Goal: Transaction & Acquisition: Download file/media

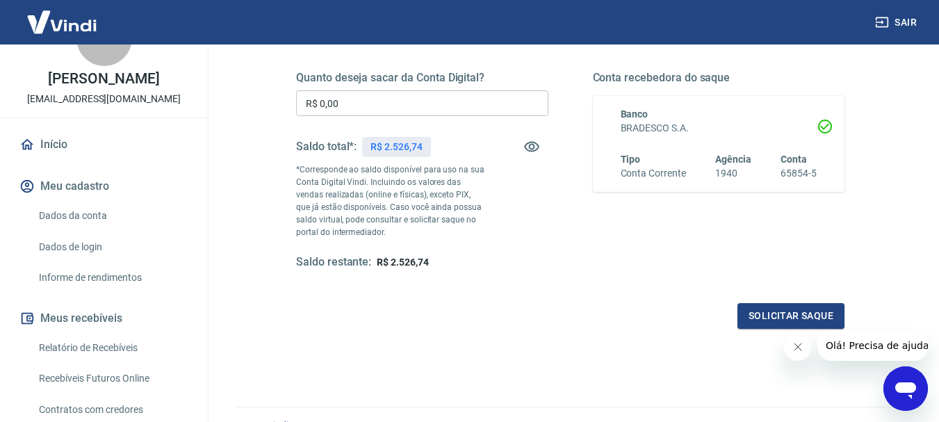
scroll to position [139, 0]
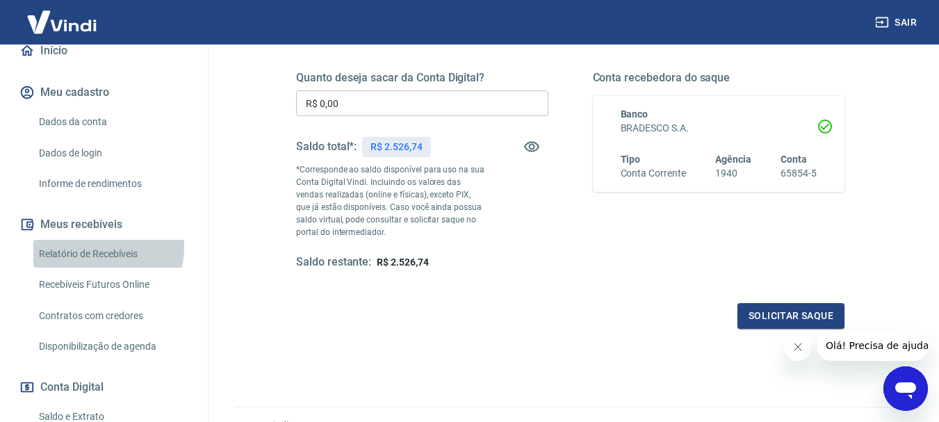
click at [95, 261] on link "Relatório de Recebíveis" at bounding box center [112, 254] width 158 height 29
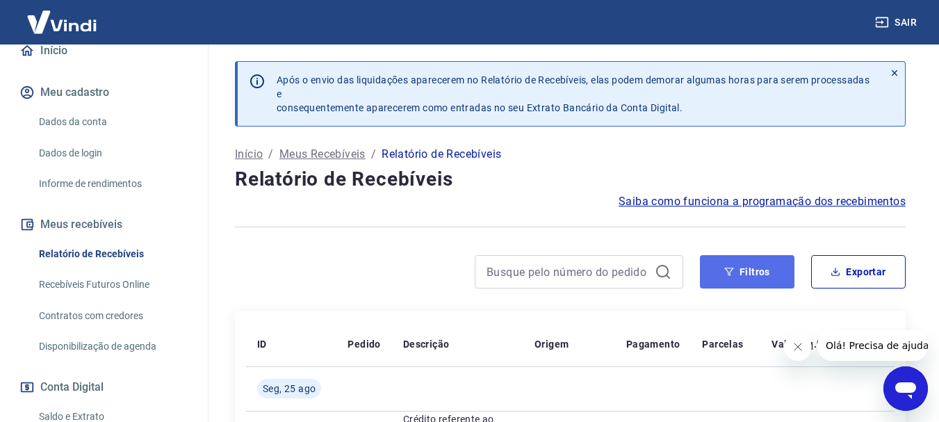
click at [718, 263] on button "Filtros" at bounding box center [747, 271] width 95 height 33
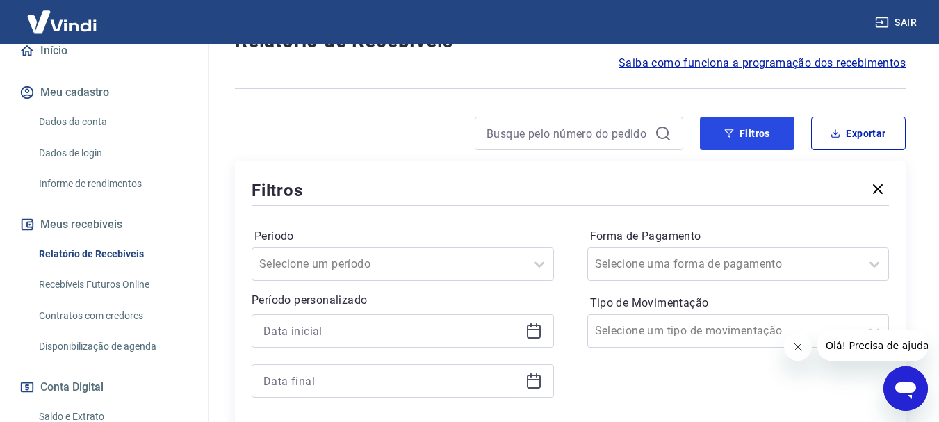
scroll to position [139, 0]
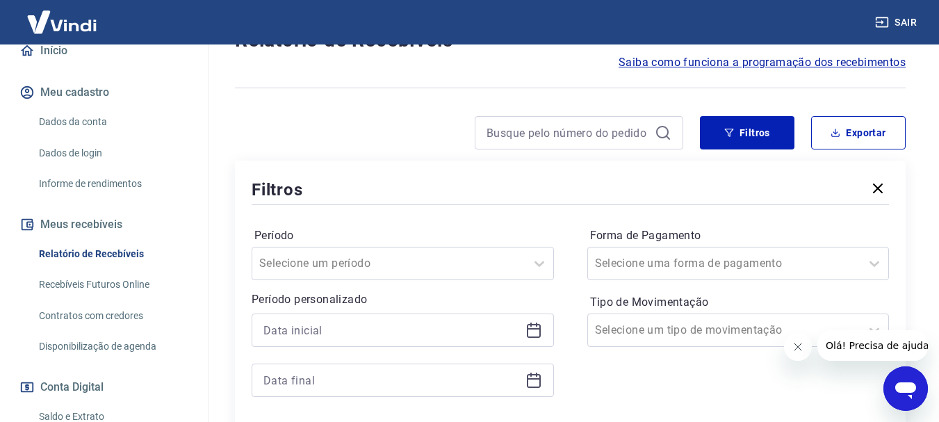
click at [534, 331] on icon at bounding box center [534, 330] width 17 height 17
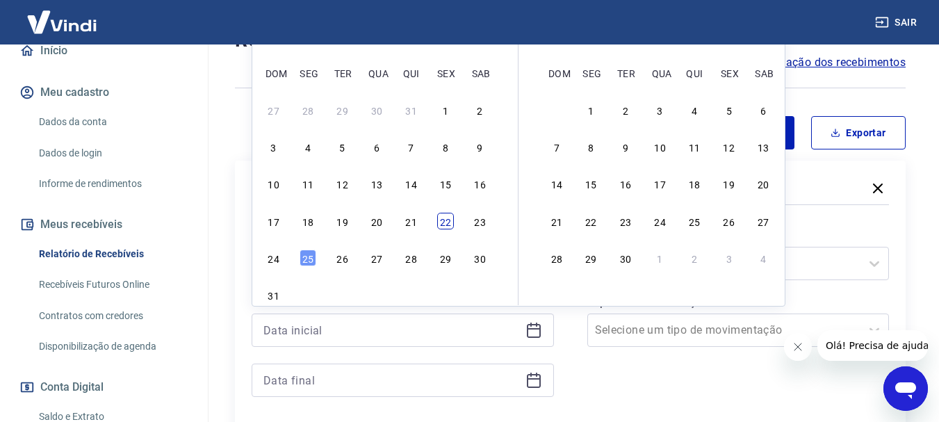
click at [444, 221] on div "22" at bounding box center [445, 221] width 17 height 17
type input "[DATE]"
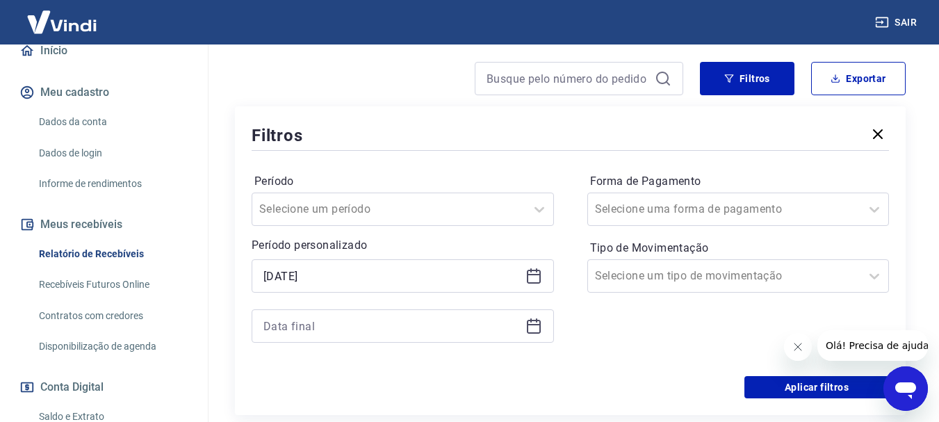
scroll to position [348, 0]
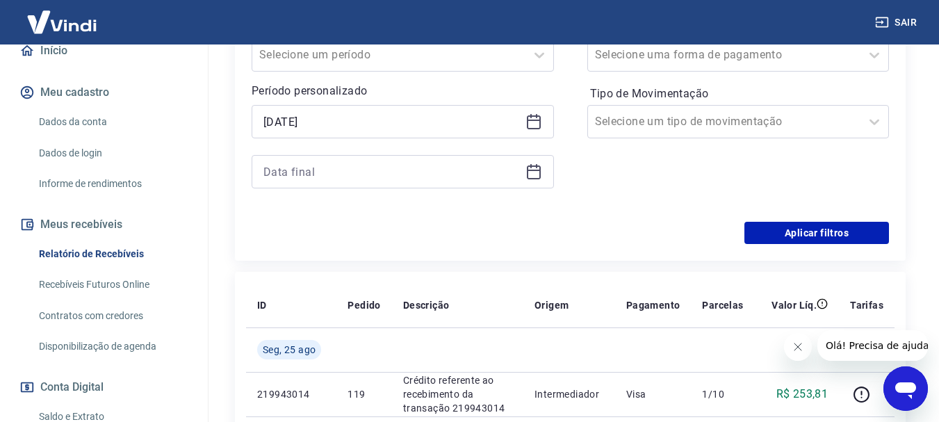
click at [536, 177] on icon at bounding box center [534, 171] width 17 height 17
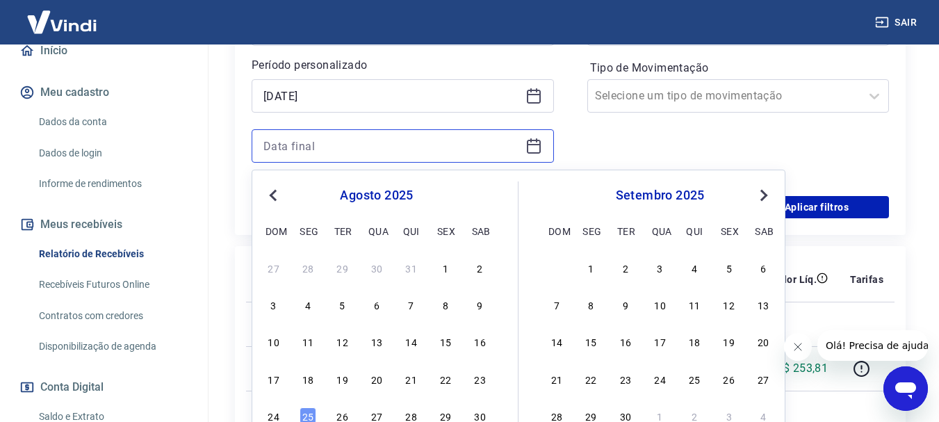
scroll to position [417, 0]
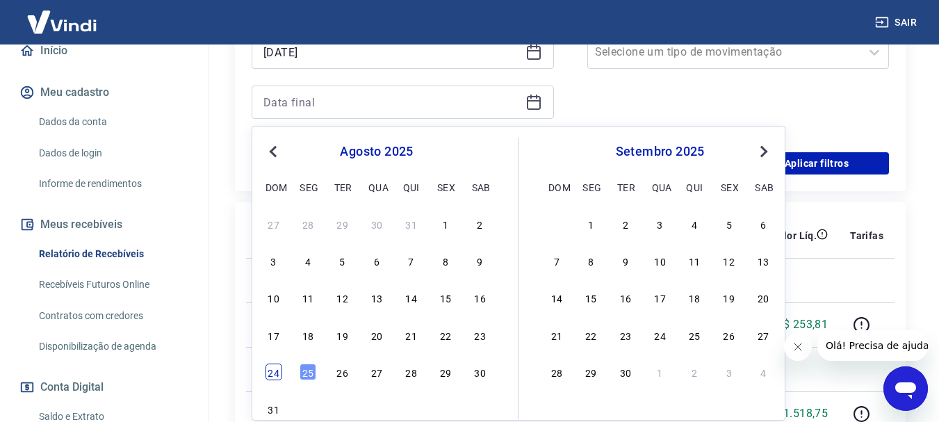
click at [278, 377] on div "24" at bounding box center [274, 372] width 17 height 17
type input "[DATE]"
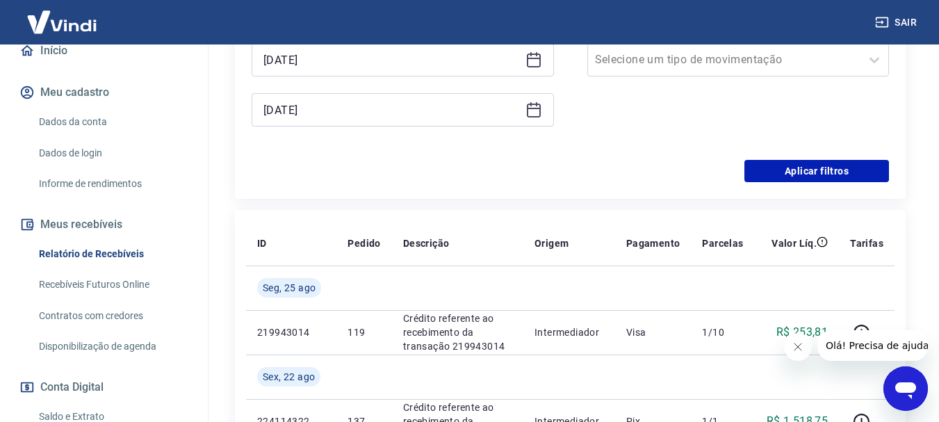
scroll to position [278, 0]
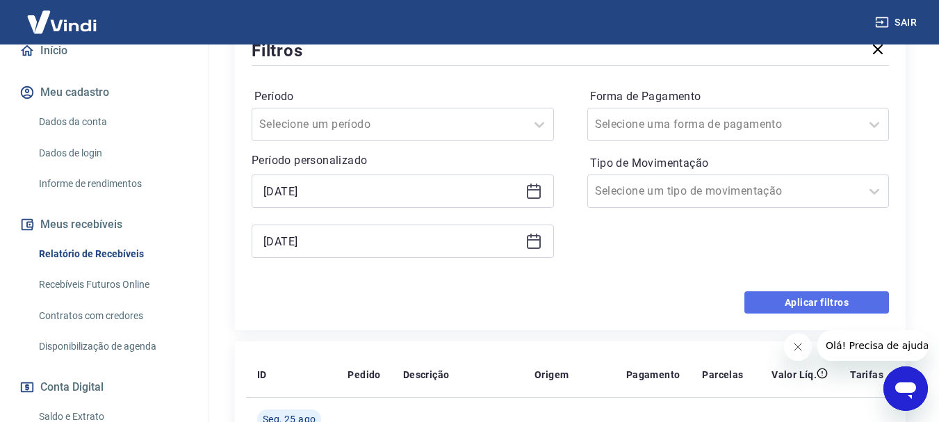
click at [789, 307] on button "Aplicar filtros" at bounding box center [817, 302] width 145 height 22
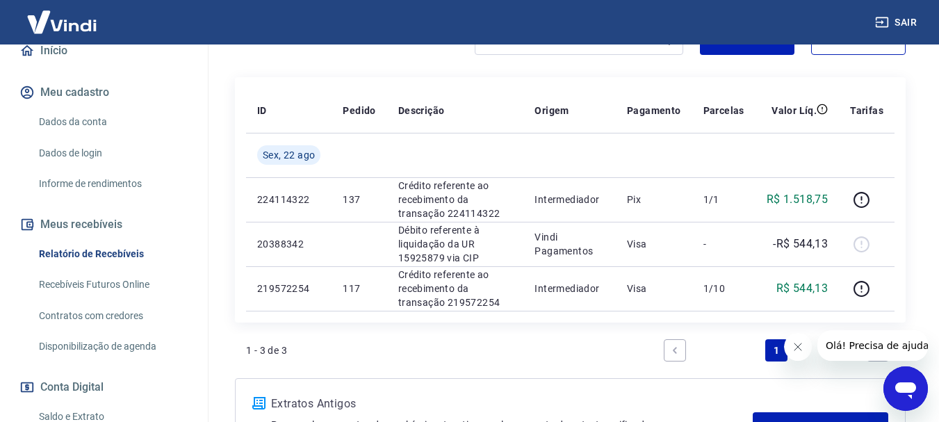
scroll to position [143, 0]
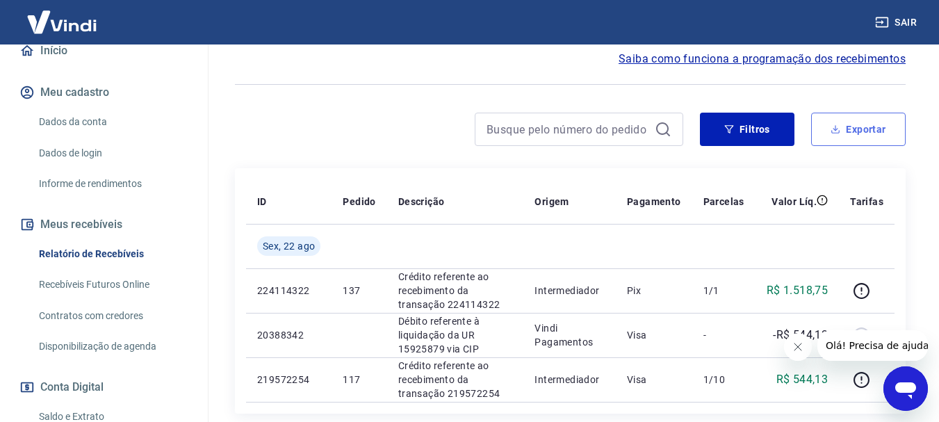
click at [859, 140] on button "Exportar" at bounding box center [858, 129] width 95 height 33
type input "[DATE]"
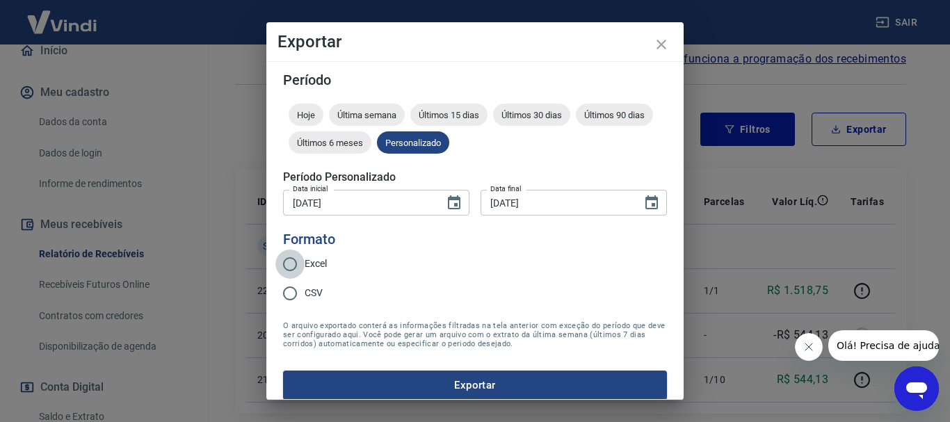
click at [292, 261] on input "Excel" at bounding box center [289, 264] width 29 height 29
radio input "true"
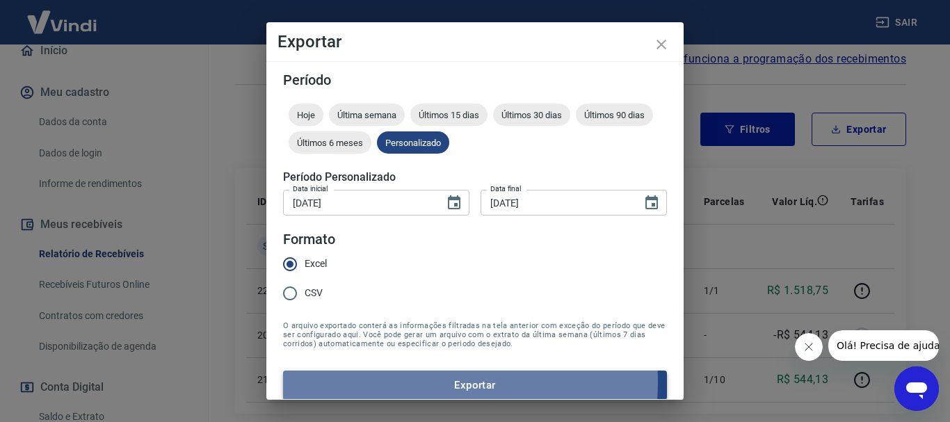
click at [373, 381] on button "Exportar" at bounding box center [475, 385] width 384 height 29
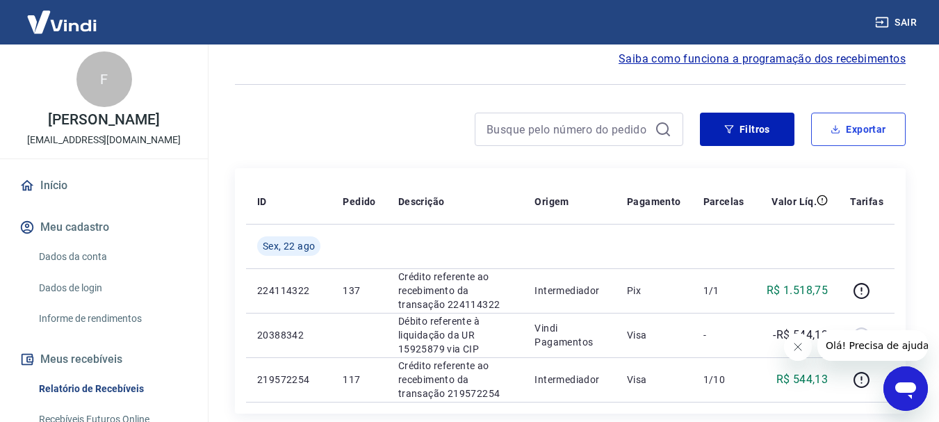
scroll to position [0, 0]
